Goal: Navigation & Orientation: Understand site structure

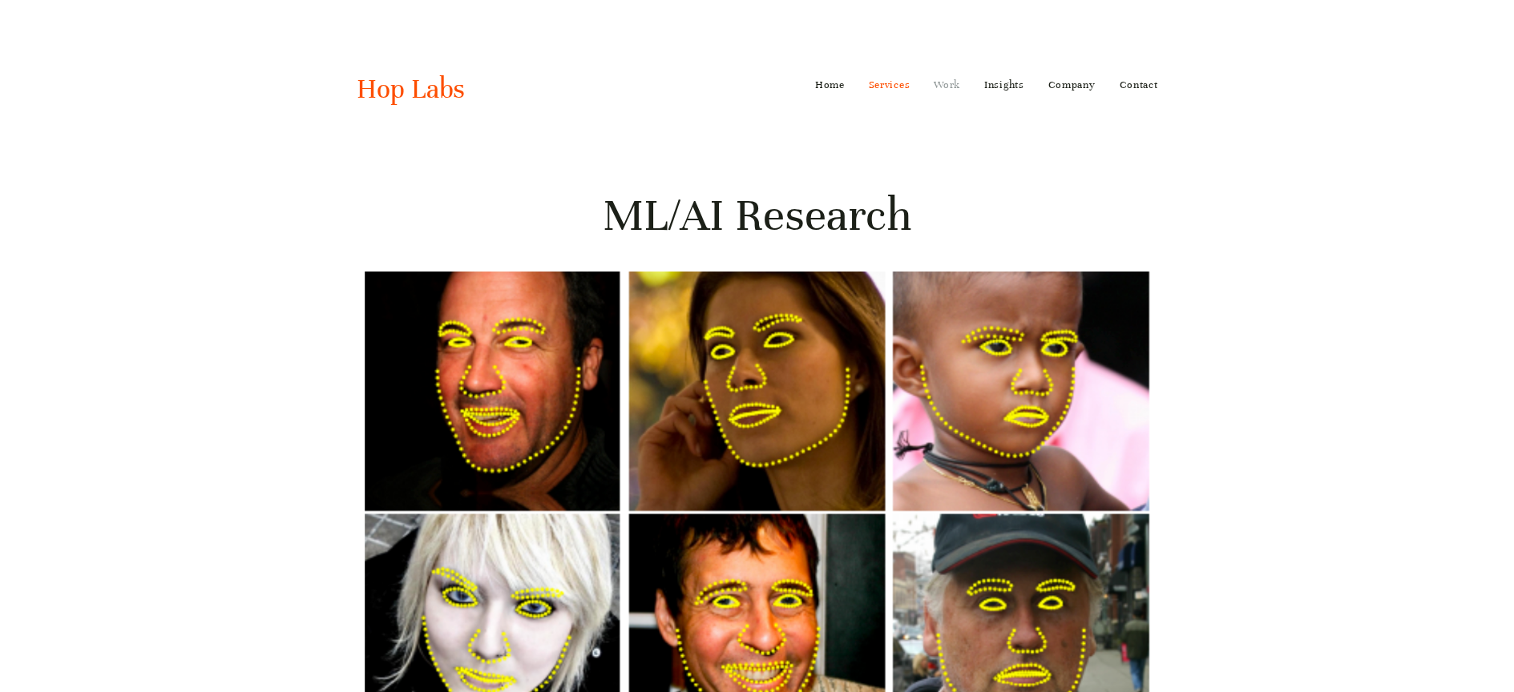
click at [951, 80] on link "Work" at bounding box center [947, 85] width 26 height 26
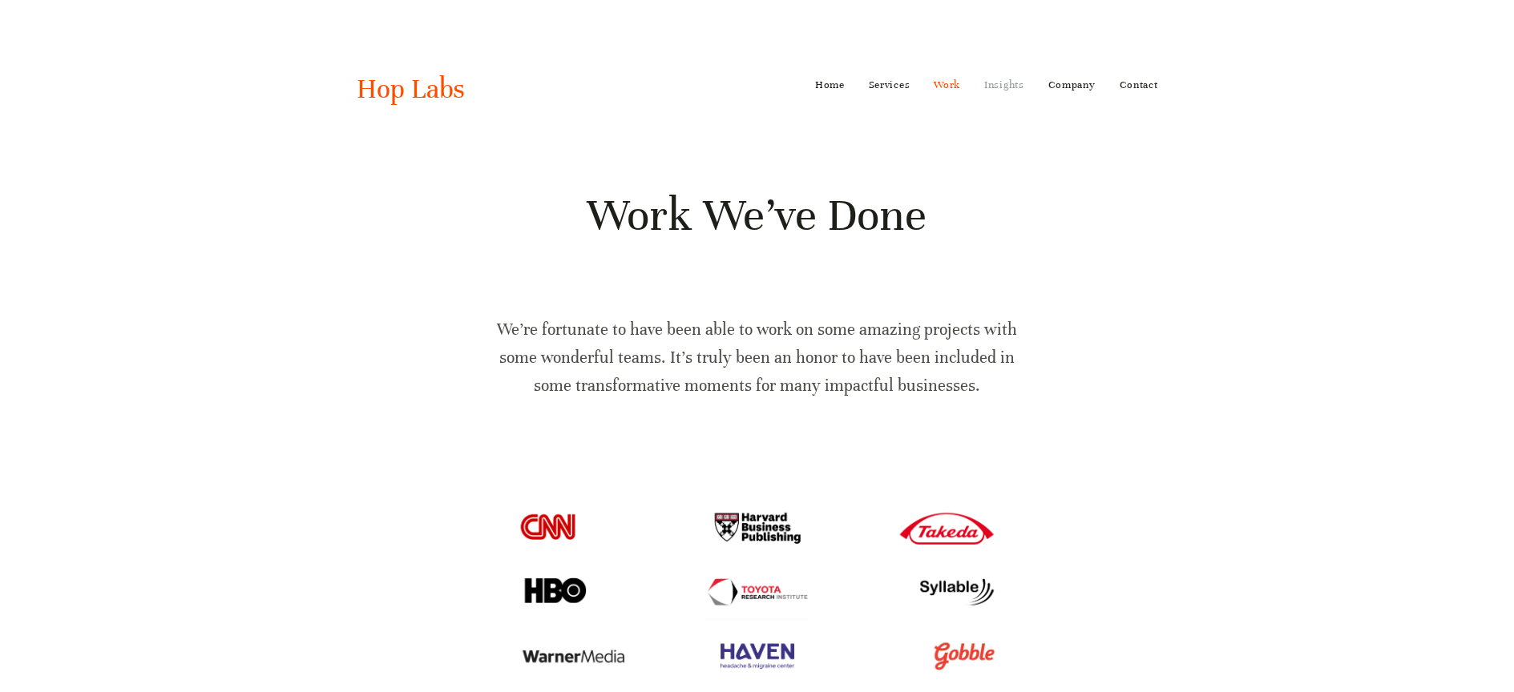
click at [1004, 86] on link "Insights" at bounding box center [1004, 85] width 40 height 26
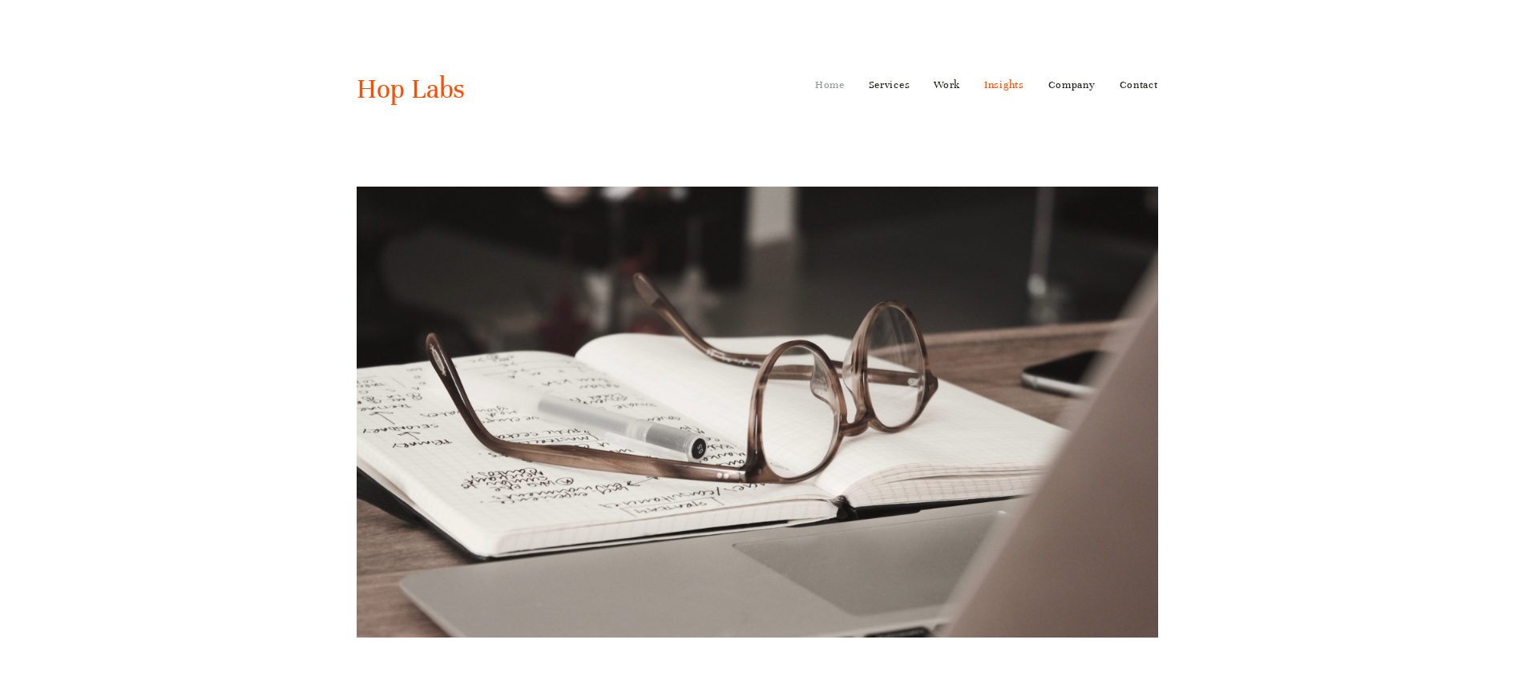
click at [821, 85] on link "Home" at bounding box center [830, 85] width 30 height 26
